Goal: Task Accomplishment & Management: Use online tool/utility

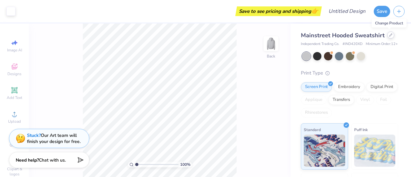
click at [388, 38] on div at bounding box center [390, 34] width 7 height 7
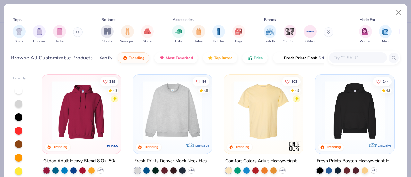
click at [340, 57] on input "text" at bounding box center [357, 57] width 49 height 7
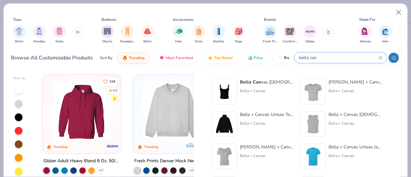
type input "bella can"
click at [339, 94] on div "Bella + Canvas [DEMOGRAPHIC_DATA]' Micro Ribbed Baby Tee Bella + Canvas" at bounding box center [355, 92] width 54 height 26
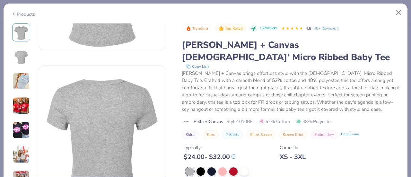
scroll to position [102, 0]
click at [395, 15] on button "Close" at bounding box center [398, 12] width 12 height 12
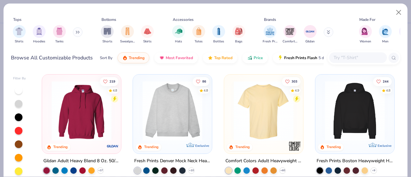
click at [273, 122] on img at bounding box center [263, 111] width 66 height 60
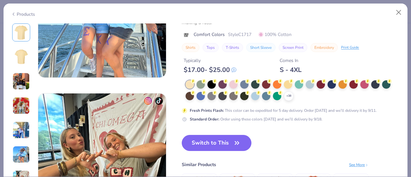
scroll to position [793, 0]
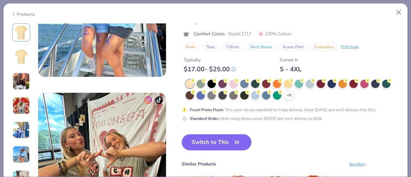
click at [230, 141] on button "Switch to This" at bounding box center [217, 142] width 70 height 16
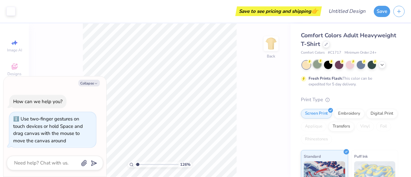
click at [315, 65] on div at bounding box center [317, 64] width 8 height 8
type input "1.261088143339"
type textarea "x"
type input "1.261088143339"
type textarea "x"
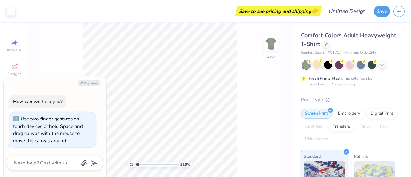
type input "1.261088143339"
type textarea "x"
type input "1.261088143339"
type textarea "x"
type input "1.53816643486163"
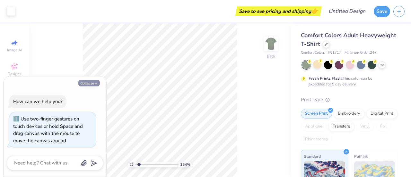
click at [90, 82] on button "Collapse" at bounding box center [88, 83] width 21 height 7
type textarea "x"
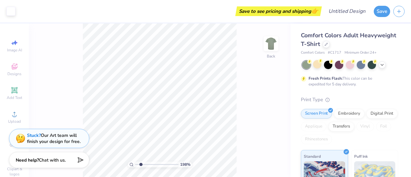
drag, startPoint x: 147, startPoint y: 164, endPoint x: 141, endPoint y: 166, distance: 6.7
type input "1.98"
click at [141, 166] on input "range" at bounding box center [156, 164] width 43 height 6
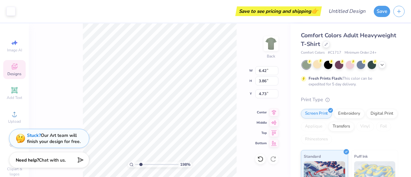
type input "6.42"
type input "3.86"
type input "7.81"
type input "4.69"
type input "4.41"
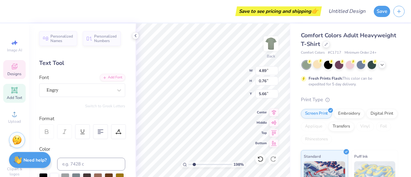
scroll to position [5, 1]
type textarea "AGGIE"
type input "2.59"
type input "0.75"
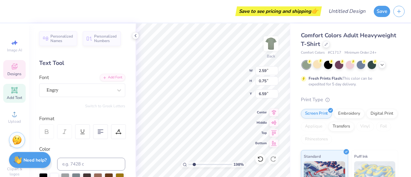
type input "6.59"
type textarea "CLASSICS"
type input "8.20"
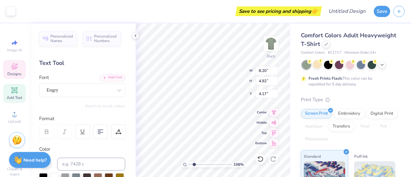
type input "4.92"
type input "4.17"
type input "4.50"
type input "6.71"
type input "0.79"
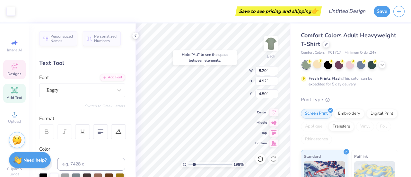
type input "6.57"
type input "2.55066916096974"
type textarea "S I N C E 2"
type input "2.55066916096974"
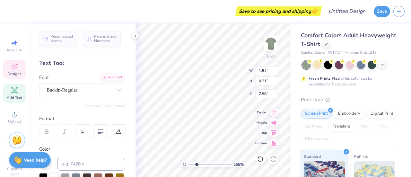
type textarea "S I N C E 2"
type input "2.55066916096974"
type textarea "S I N C E 2 0"
type input "2.55066916096974"
type textarea "S I N C E 2 0 1"
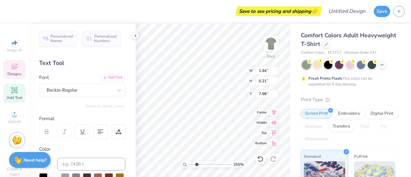
type input "2.55066916096974"
type textarea "S I N C E 2 0 1"
type input "2.55066916096974"
type textarea "S I N C E 2 0 1 5"
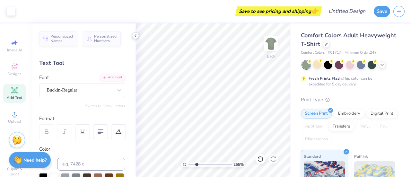
click at [135, 33] on icon at bounding box center [135, 35] width 5 height 5
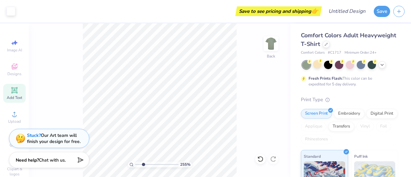
click at [259, 117] on div "255 % Back" at bounding box center [159, 99] width 261 height 153
click at [385, 51] on div "Comfort Colors # C1717 Minimum Order: 24 +" at bounding box center [349, 52] width 97 height 5
click at [382, 66] on icon at bounding box center [381, 64] width 5 height 5
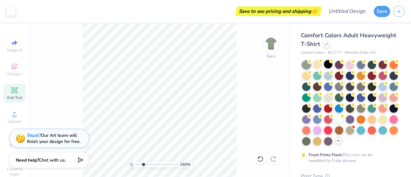
click at [327, 65] on div at bounding box center [328, 64] width 8 height 8
click at [338, 68] on div at bounding box center [339, 64] width 8 height 8
click at [359, 69] on div at bounding box center [350, 103] width 96 height 85
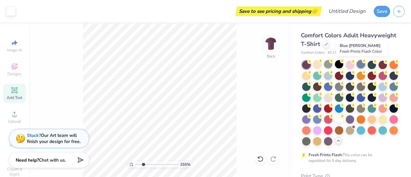
click at [359, 67] on div at bounding box center [360, 64] width 8 height 8
click at [373, 64] on div at bounding box center [371, 64] width 8 height 8
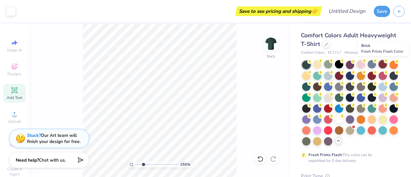
click at [383, 67] on div at bounding box center [382, 64] width 8 height 8
click at [321, 77] on div at bounding box center [317, 75] width 8 height 8
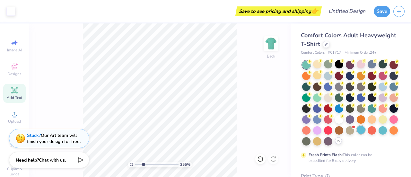
click at [356, 134] on div at bounding box center [360, 129] width 8 height 8
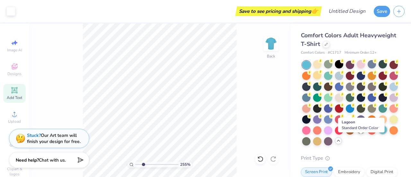
click at [378, 134] on div at bounding box center [382, 129] width 8 height 8
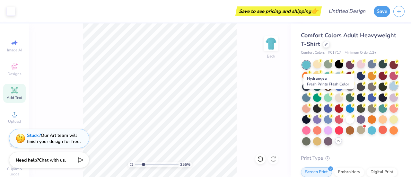
click at [389, 90] on div at bounding box center [393, 86] width 8 height 8
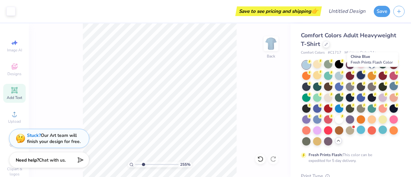
click at [365, 75] on div at bounding box center [360, 75] width 8 height 8
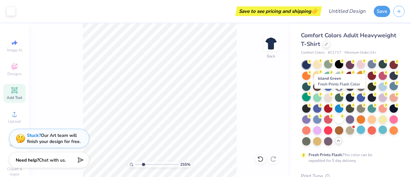
click at [310, 98] on div at bounding box center [306, 97] width 8 height 8
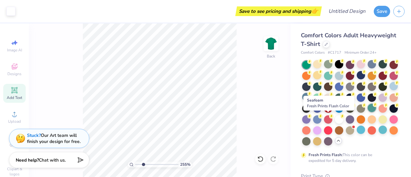
click at [367, 112] on div at bounding box center [371, 108] width 8 height 8
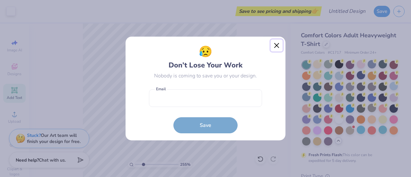
click at [277, 42] on button "Close" at bounding box center [276, 45] width 12 height 12
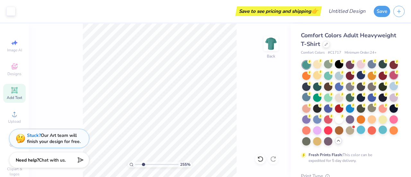
click at [389, 79] on div at bounding box center [393, 75] width 8 height 8
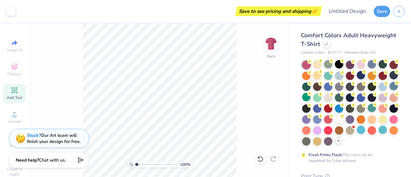
click at [135, 167] on input "range" at bounding box center [156, 164] width 43 height 6
click at [139, 165] on input "range" at bounding box center [156, 164] width 43 height 6
type input "1.98"
click at [141, 164] on input "range" at bounding box center [156, 164] width 43 height 6
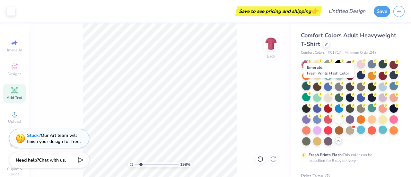
click at [310, 89] on div at bounding box center [306, 86] width 8 height 8
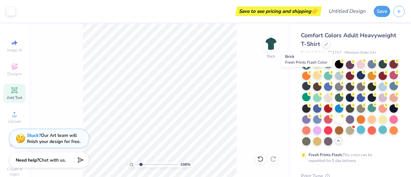
click at [389, 68] on div at bounding box center [393, 64] width 8 height 8
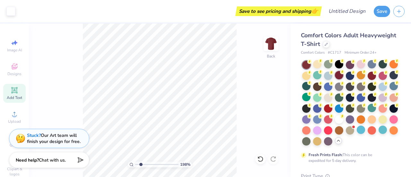
click at [343, 76] on div at bounding box center [339, 75] width 8 height 8
click at [310, 143] on div at bounding box center [306, 140] width 8 height 8
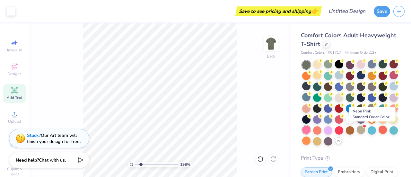
click at [310, 131] on div at bounding box center [306, 129] width 8 height 8
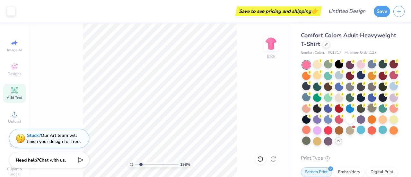
click at [367, 112] on div at bounding box center [371, 108] width 8 height 8
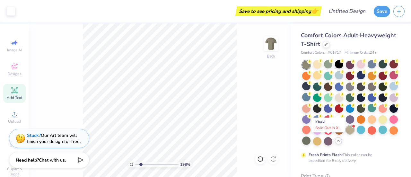
click at [346, 134] on div at bounding box center [350, 129] width 8 height 8
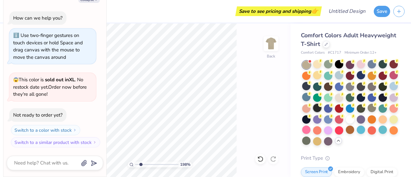
click at [321, 109] on div at bounding box center [317, 108] width 8 height 8
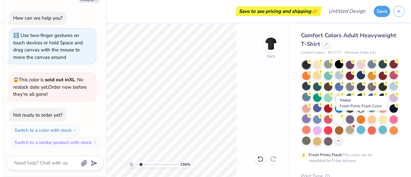
click at [310, 122] on div at bounding box center [306, 119] width 8 height 8
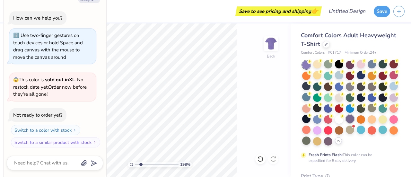
click at [346, 123] on div at bounding box center [350, 119] width 8 height 8
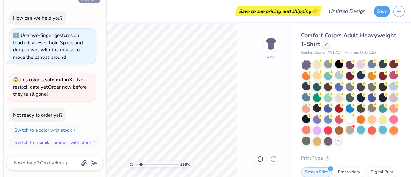
click at [87, 2] on button "Collapse" at bounding box center [88, -1] width 21 height 7
type textarea "x"
